Goal: Transaction & Acquisition: Purchase product/service

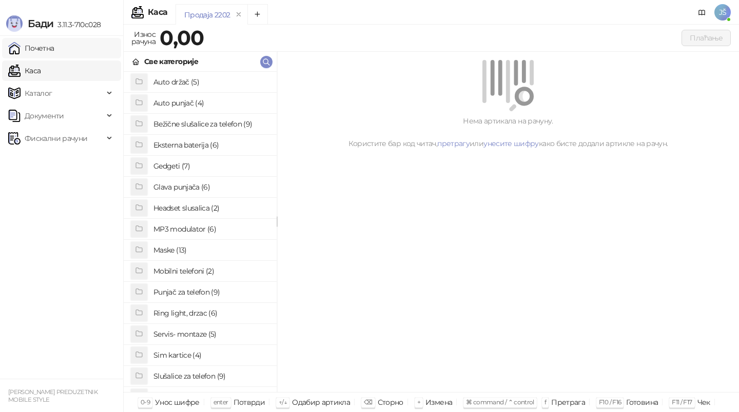
click at [54, 48] on link "Почетна" at bounding box center [31, 48] width 46 height 21
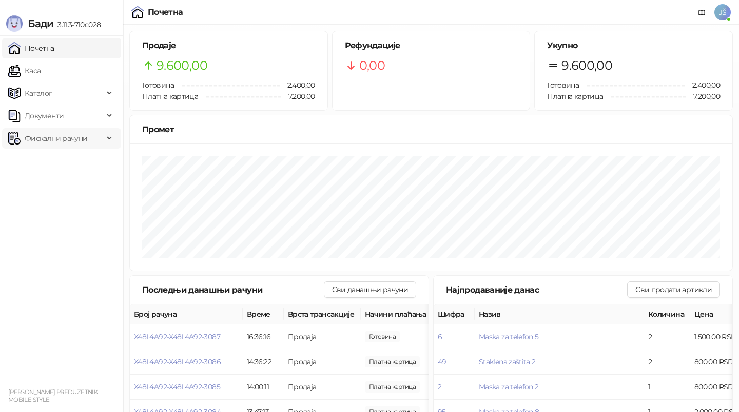
click at [98, 135] on span "Фискални рачуни" at bounding box center [55, 138] width 95 height 21
click at [50, 174] on link "По данима" at bounding box center [39, 183] width 54 height 21
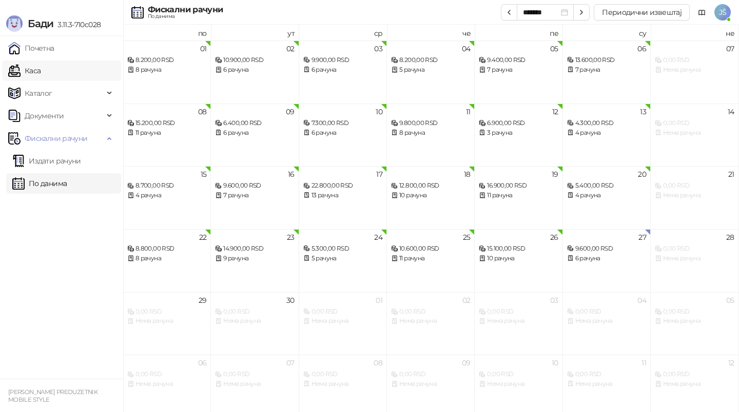
click at [41, 74] on link "Каса" at bounding box center [24, 71] width 32 height 21
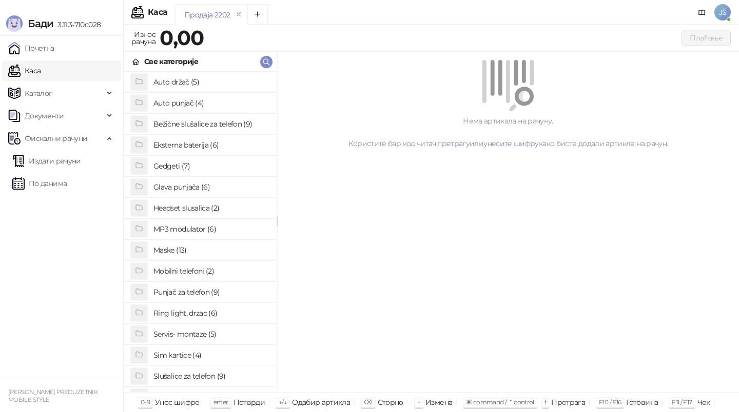
click at [194, 360] on h4 "Sim kartice (4)" at bounding box center [210, 355] width 115 height 16
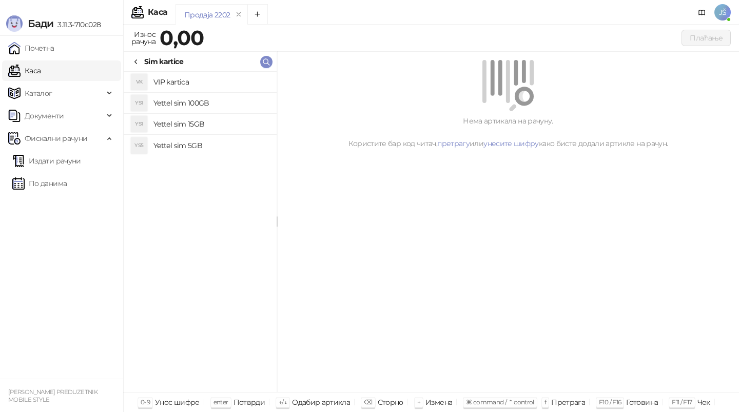
click at [212, 126] on h4 "Yettel sim 15GB" at bounding box center [210, 124] width 115 height 16
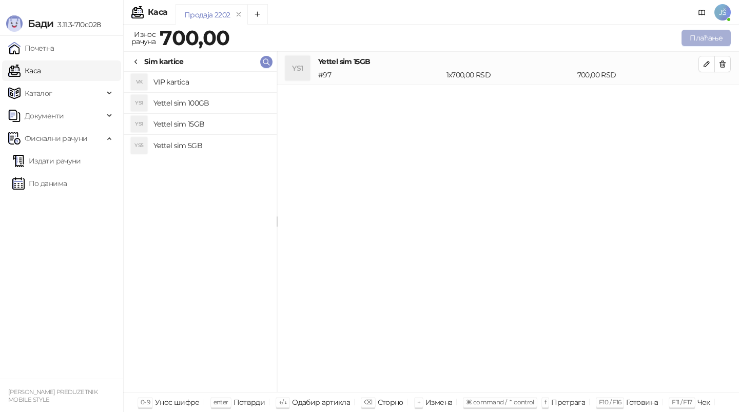
click at [701, 35] on button "Плаћање" at bounding box center [705, 38] width 49 height 16
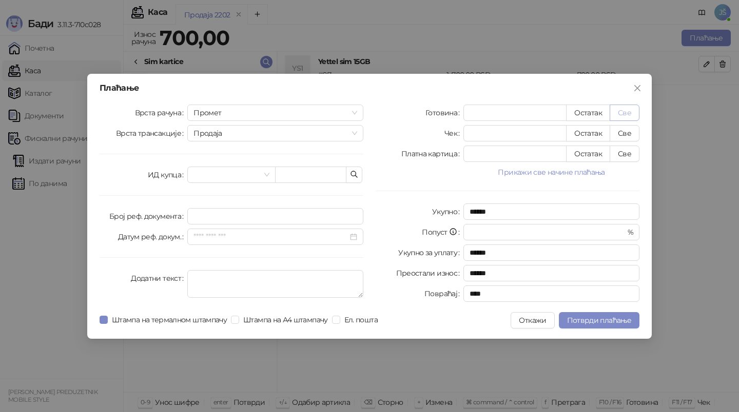
click at [616, 113] on button "Све" at bounding box center [624, 113] width 30 height 16
type input "***"
type input "****"
click at [623, 320] on span "Потврди плаћање" at bounding box center [599, 320] width 64 height 9
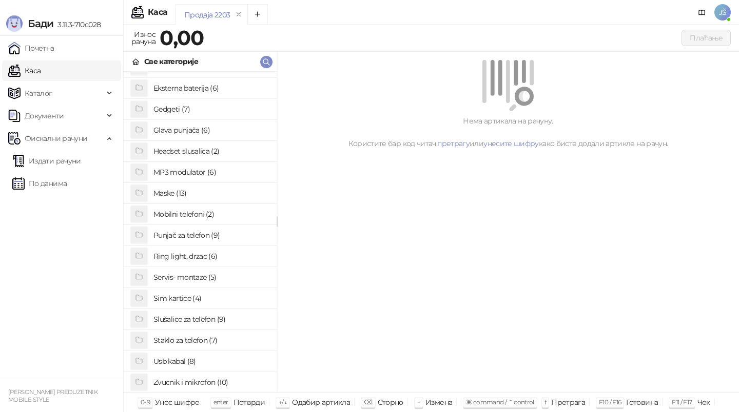
scroll to position [79, 0]
click at [195, 314] on h4 "Staklo za telefon (7)" at bounding box center [210, 318] width 115 height 16
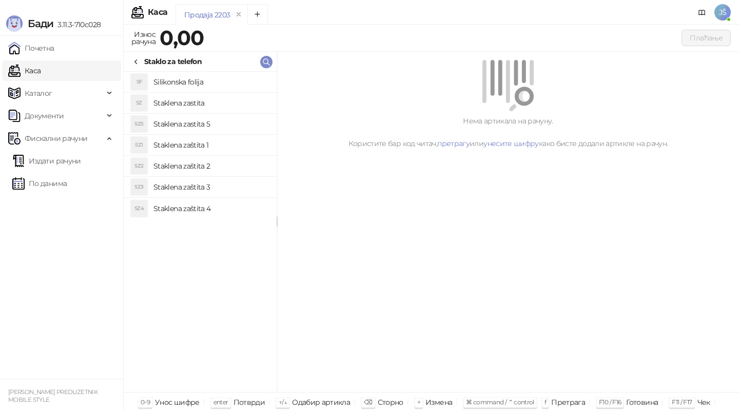
click at [219, 145] on h4 "Staklena zaštita 1" at bounding box center [210, 145] width 115 height 16
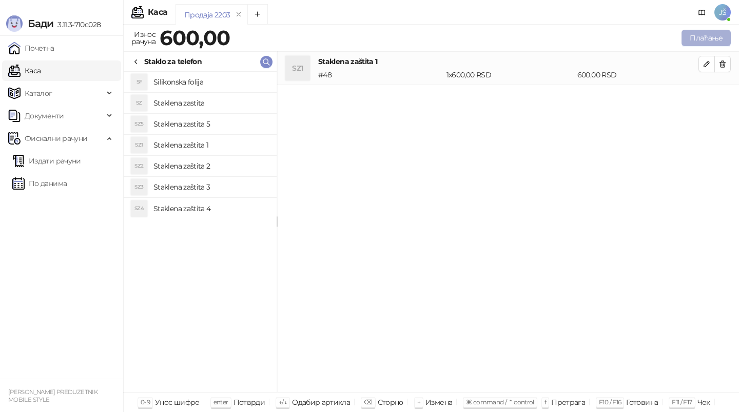
click at [725, 31] on button "Плаћање" at bounding box center [705, 38] width 49 height 16
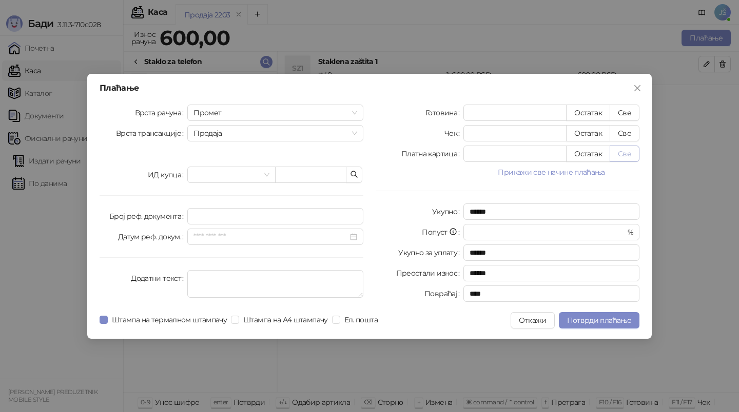
click at [636, 153] on button "Све" at bounding box center [624, 154] width 30 height 16
type input "***"
type input "****"
click at [606, 325] on button "Потврди плаћање" at bounding box center [599, 320] width 81 height 16
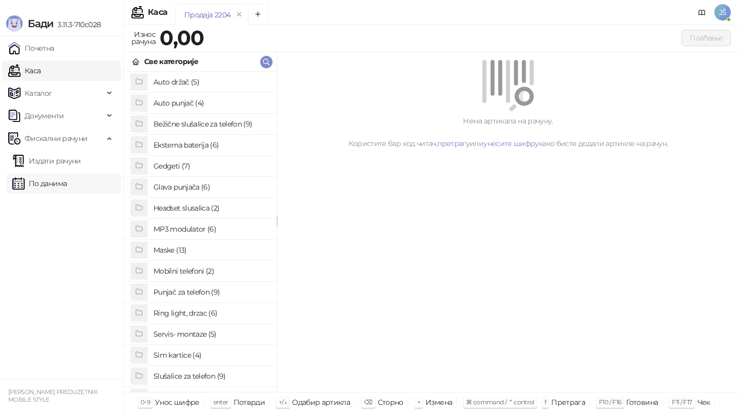
click at [67, 182] on link "По данима" at bounding box center [39, 183] width 54 height 21
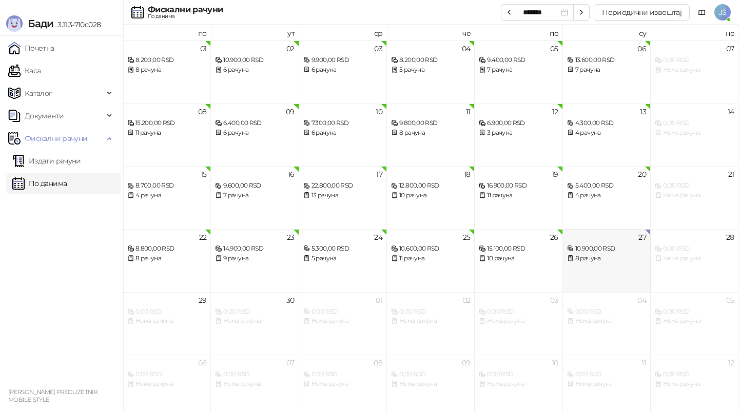
click at [590, 262] on div "8 рачуна" at bounding box center [606, 259] width 79 height 10
